Goal: Navigation & Orientation: Go to known website

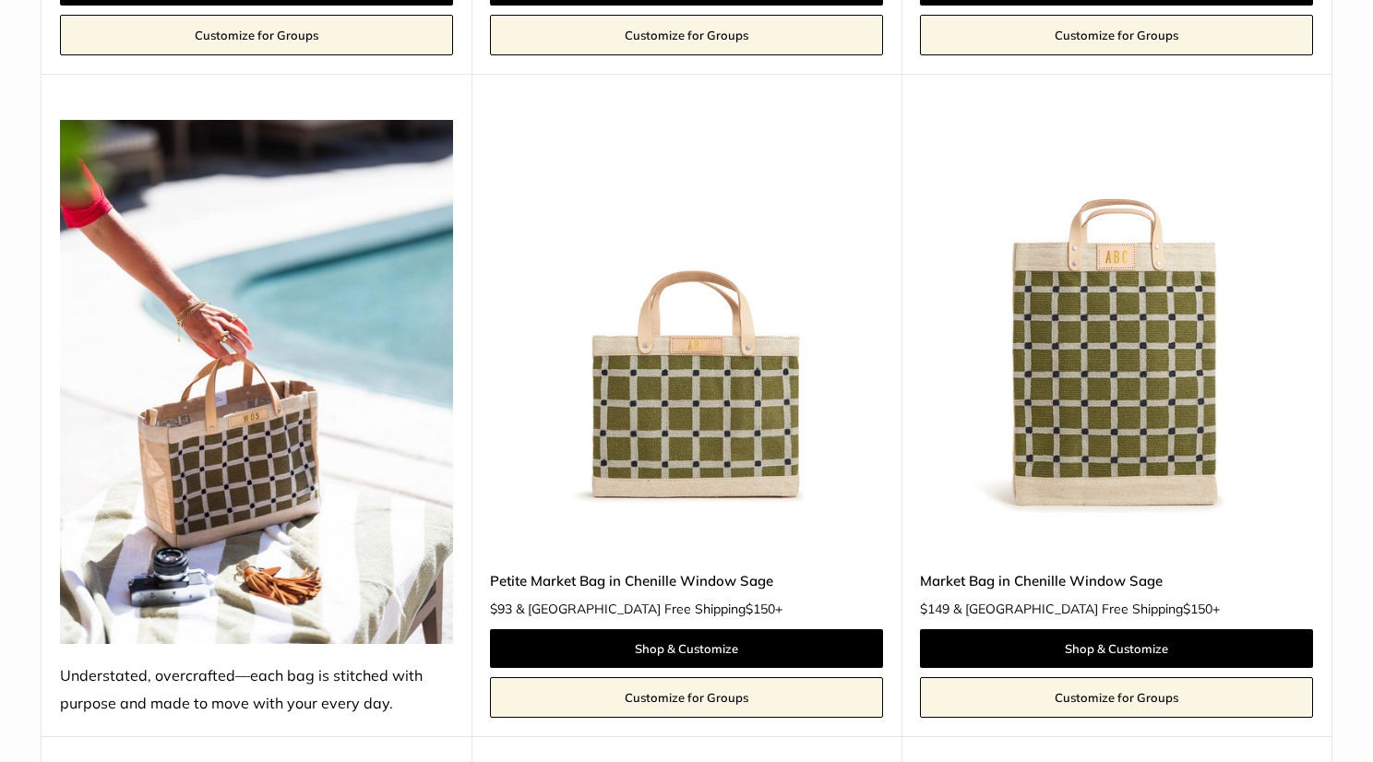
click at [1358, 189] on html "Add $150 for USA FREE SHIPPING! Help Center Text Us Email Us *** *** *** *** **…" at bounding box center [686, 381] width 1373 height 762
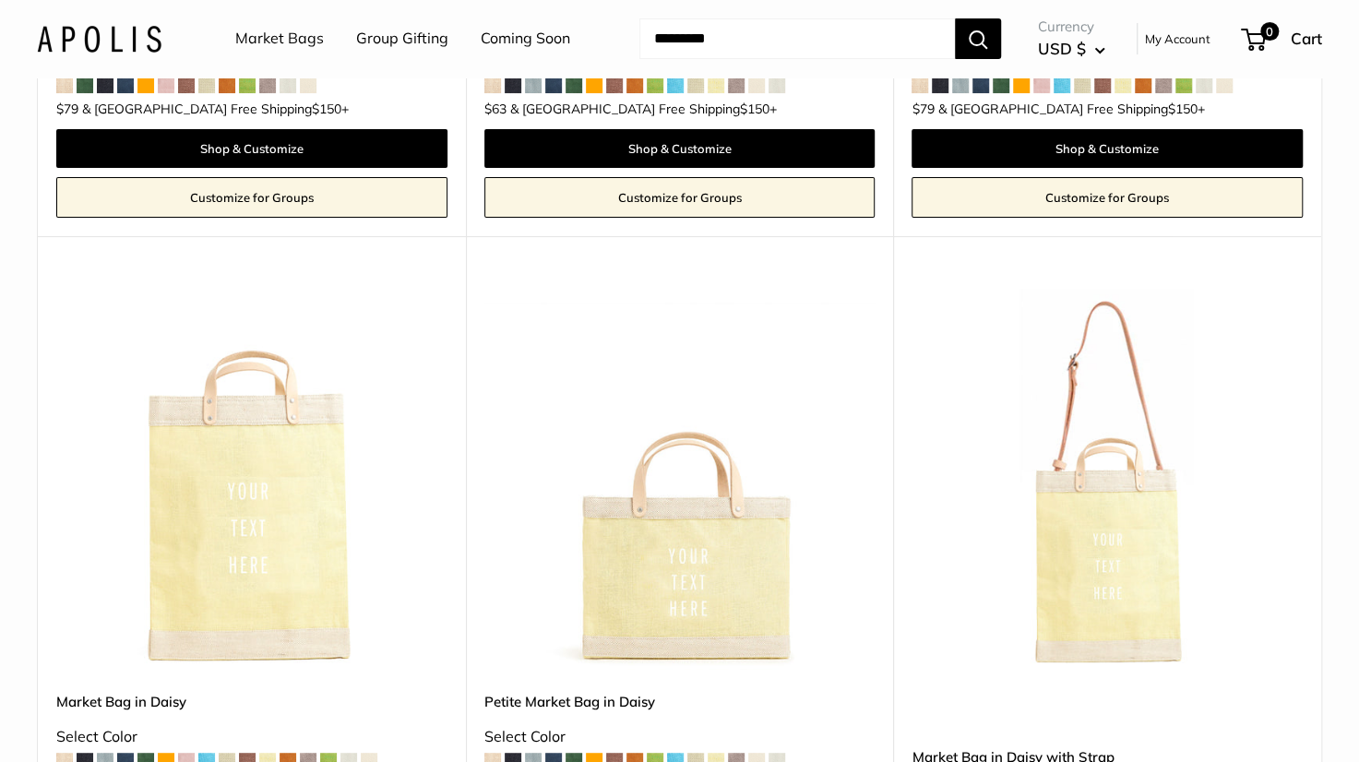
scroll to position [4234, 0]
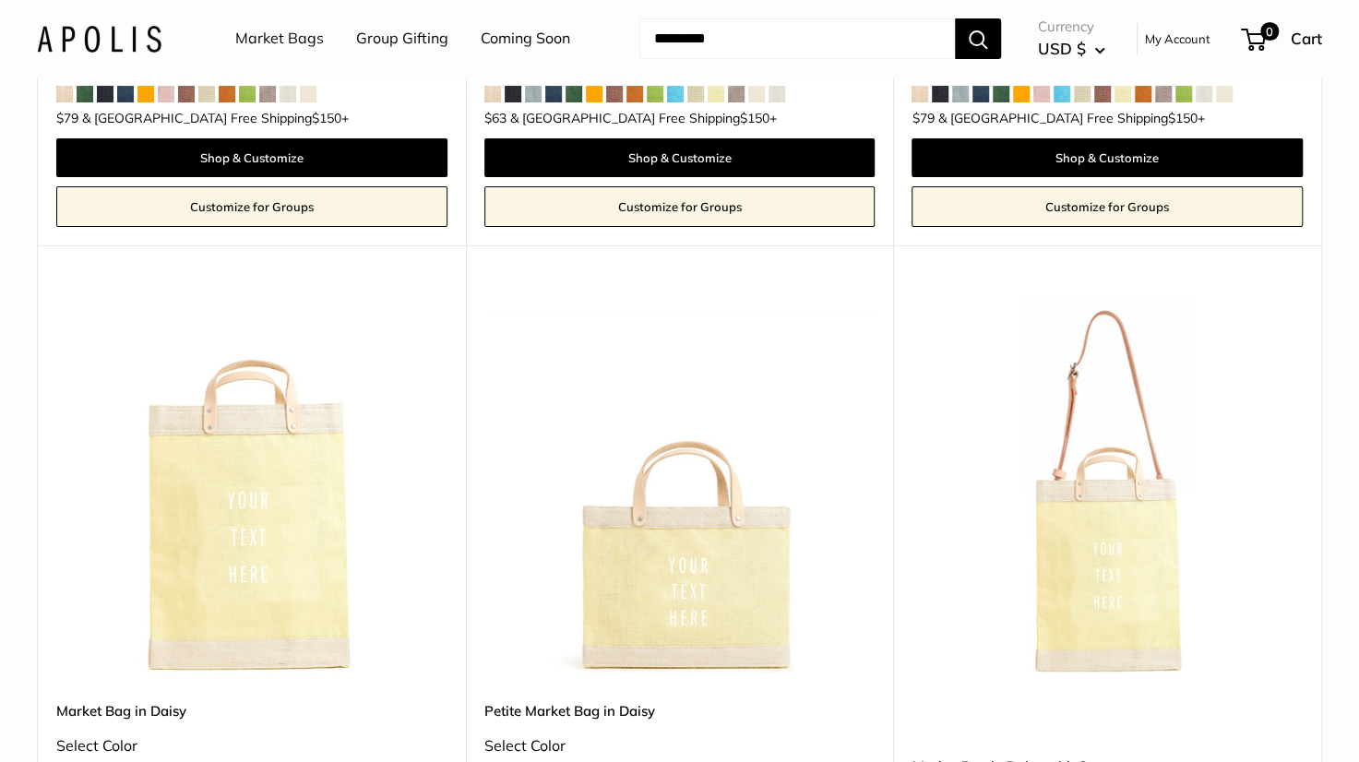
click at [74, 31] on img at bounding box center [99, 38] width 125 height 27
